Goal: Find specific page/section: Find specific page/section

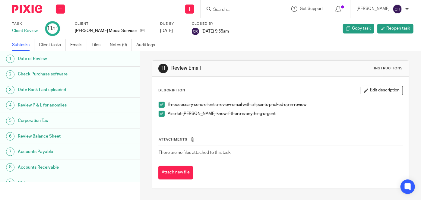
click at [225, 9] on input "Search" at bounding box center [239, 9] width 54 height 5
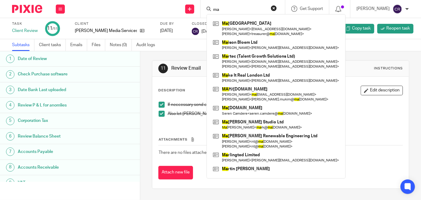
type input "m"
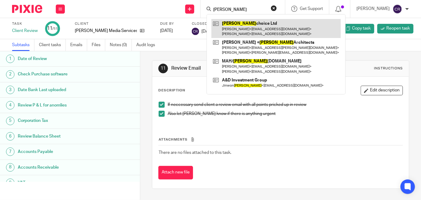
type input "[PERSON_NAME]"
click at [253, 28] on link at bounding box center [275, 28] width 129 height 19
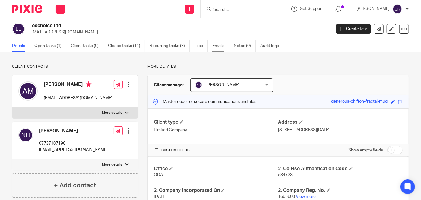
click at [214, 45] on link "Emails" at bounding box center [220, 46] width 17 height 12
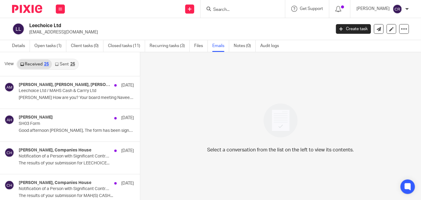
click at [58, 65] on link "Sent 25" at bounding box center [65, 64] width 26 height 10
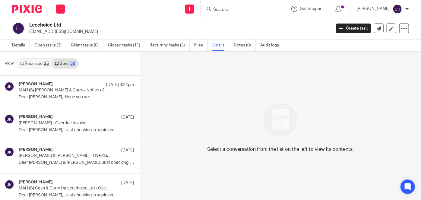
click at [239, 12] on input "Search" at bounding box center [239, 9] width 54 height 5
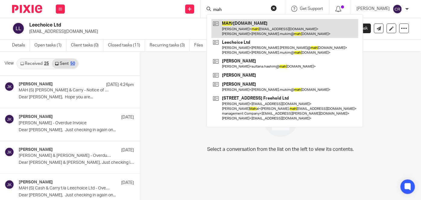
type input "mah"
click at [233, 23] on link at bounding box center [284, 28] width 147 height 19
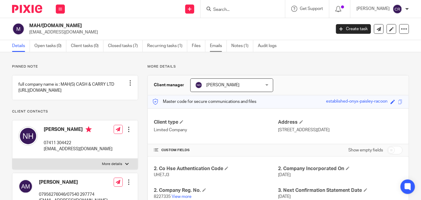
click at [219, 44] on link "Emails" at bounding box center [218, 46] width 17 height 12
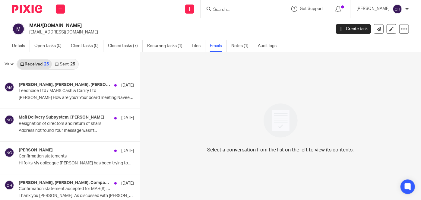
click at [71, 62] on div "25" at bounding box center [72, 64] width 5 height 4
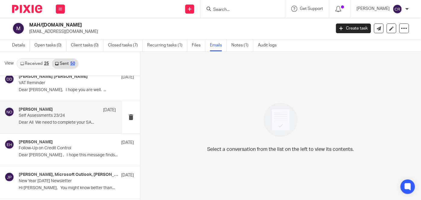
scroll to position [767, 0]
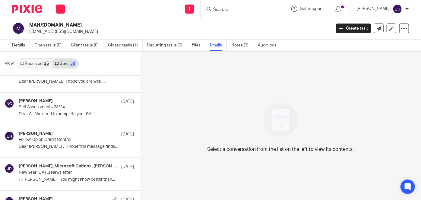
click at [238, 12] on form at bounding box center [244, 9] width 64 height 8
click at [237, 8] on input "Search" at bounding box center [239, 9] width 54 height 5
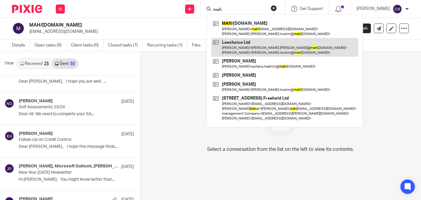
type input "mah"
click at [242, 41] on link at bounding box center [284, 47] width 147 height 19
